Goal: Transaction & Acquisition: Purchase product/service

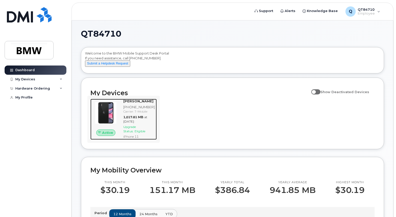
click at [135, 129] on div "[PERSON_NAME] [PHONE_NUMBER] Carrier: T-Mobile 1,017.81 MB at [DATE] Upgrade St…" at bounding box center [139, 119] width 36 height 41
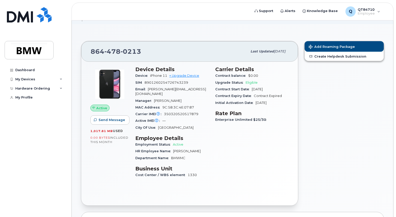
scroll to position [26, 0]
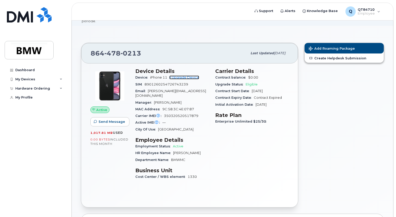
click at [193, 75] on link "+ Upgrade Device" at bounding box center [184, 77] width 30 height 4
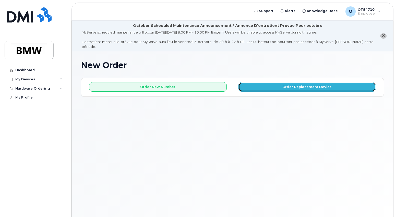
click at [315, 83] on button "Order Replacement Device" at bounding box center [308, 86] width 138 height 9
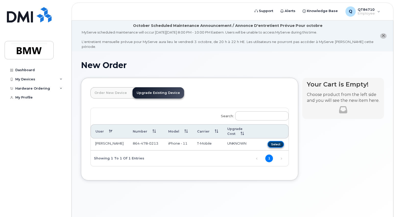
click at [279, 141] on button "Select" at bounding box center [276, 144] width 16 height 6
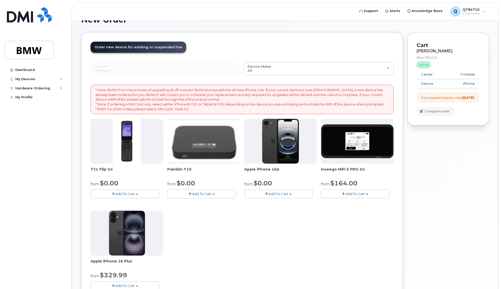
scroll to position [33, 0]
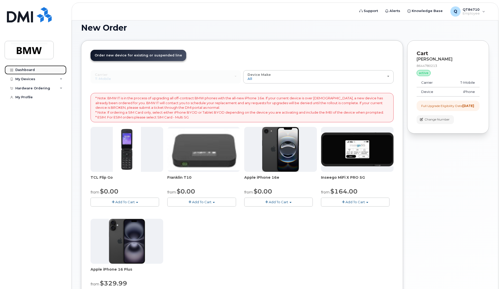
click at [21, 69] on div "Dashboard" at bounding box center [24, 70] width 19 height 4
